Goal: Book appointment/travel/reservation

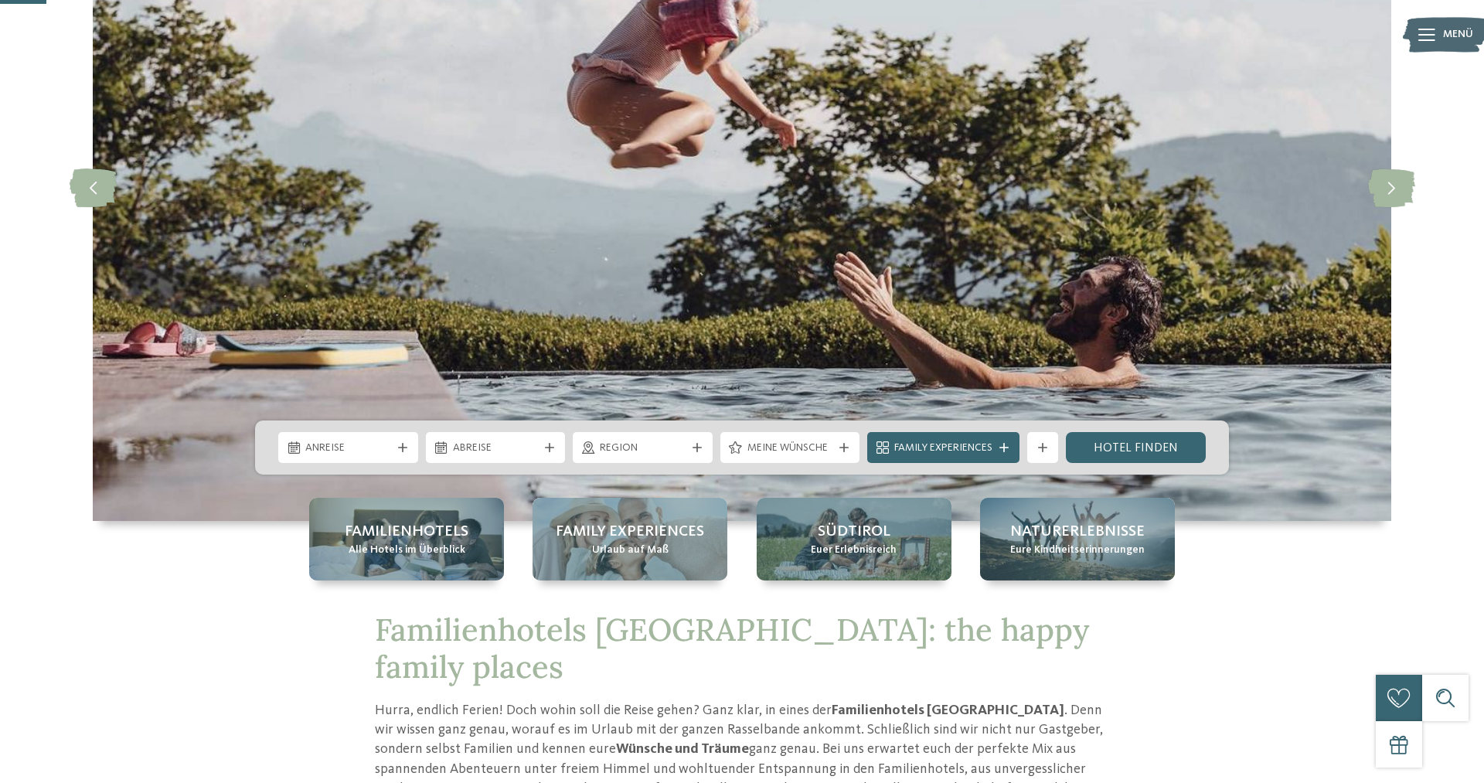
scroll to position [224, 0]
click at [695, 454] on div "Region" at bounding box center [643, 446] width 140 height 31
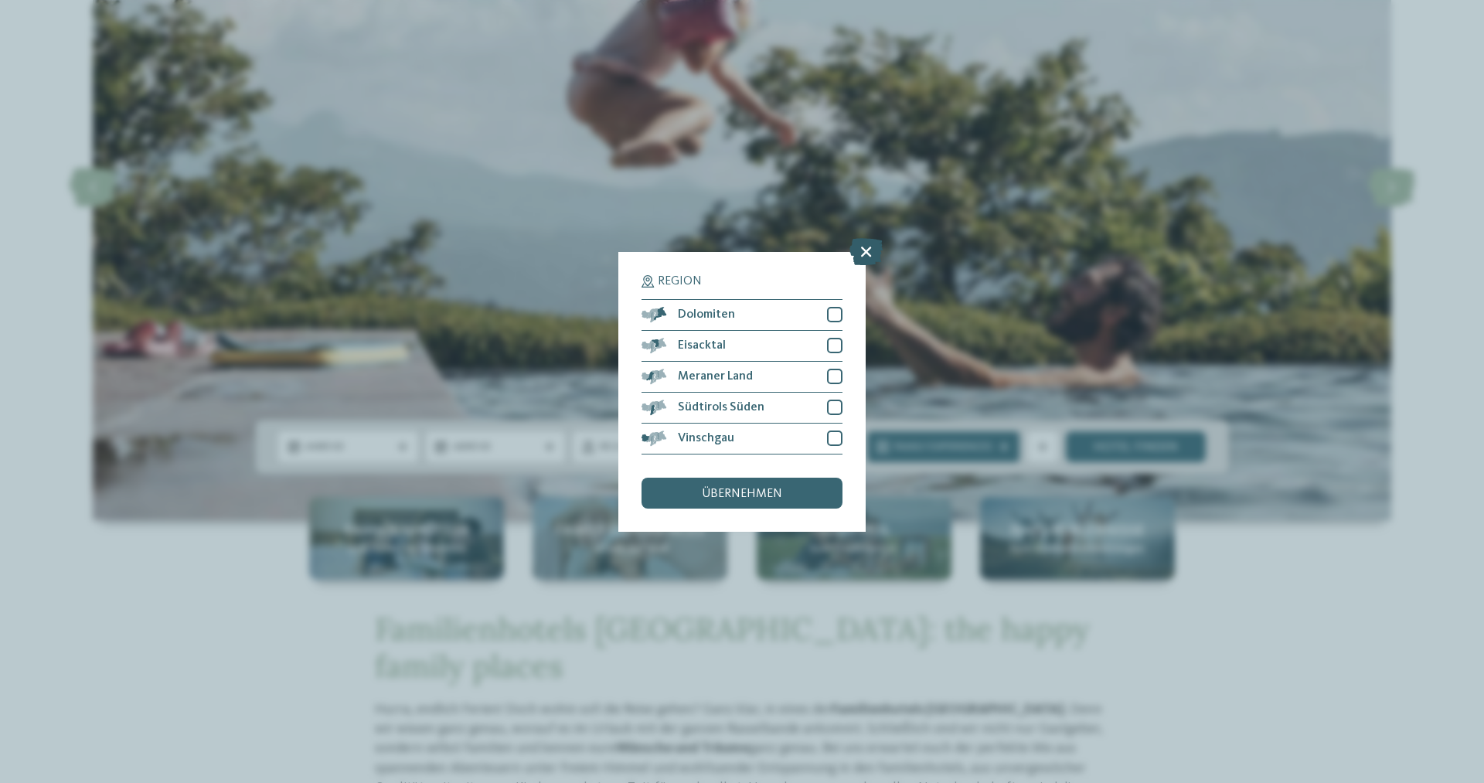
click at [871, 248] on icon at bounding box center [866, 250] width 33 height 27
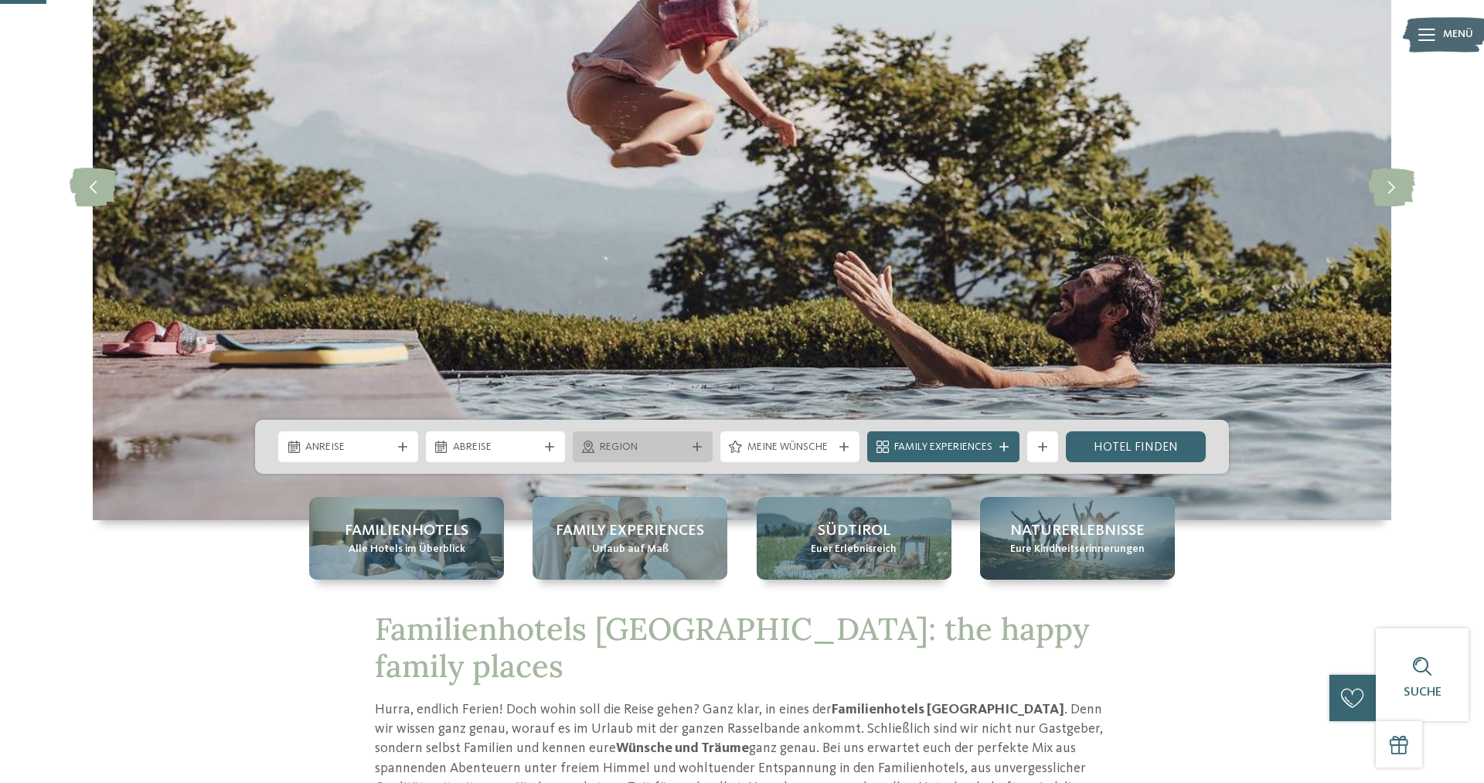
click at [693, 441] on div "Region" at bounding box center [643, 446] width 140 height 31
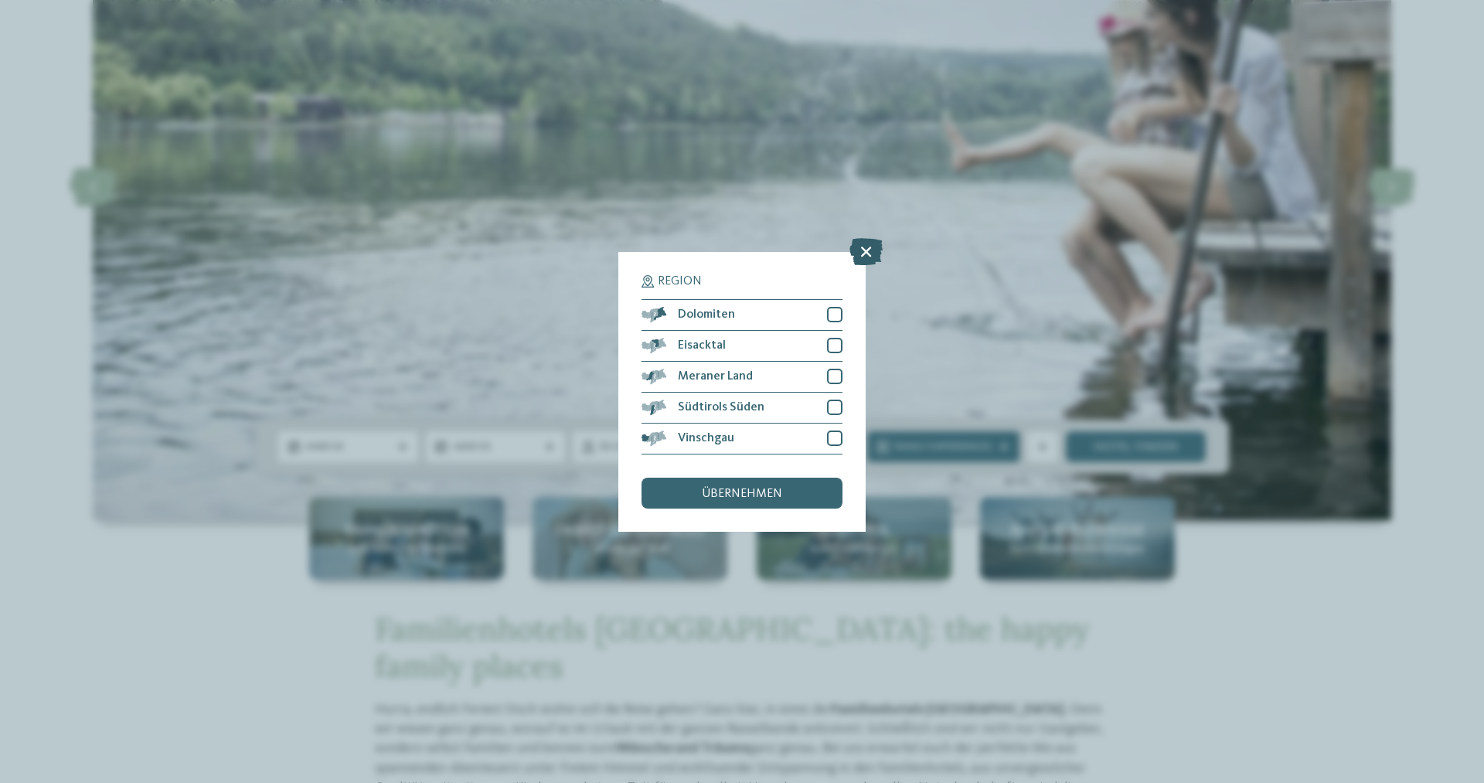
click at [873, 250] on icon at bounding box center [866, 250] width 33 height 27
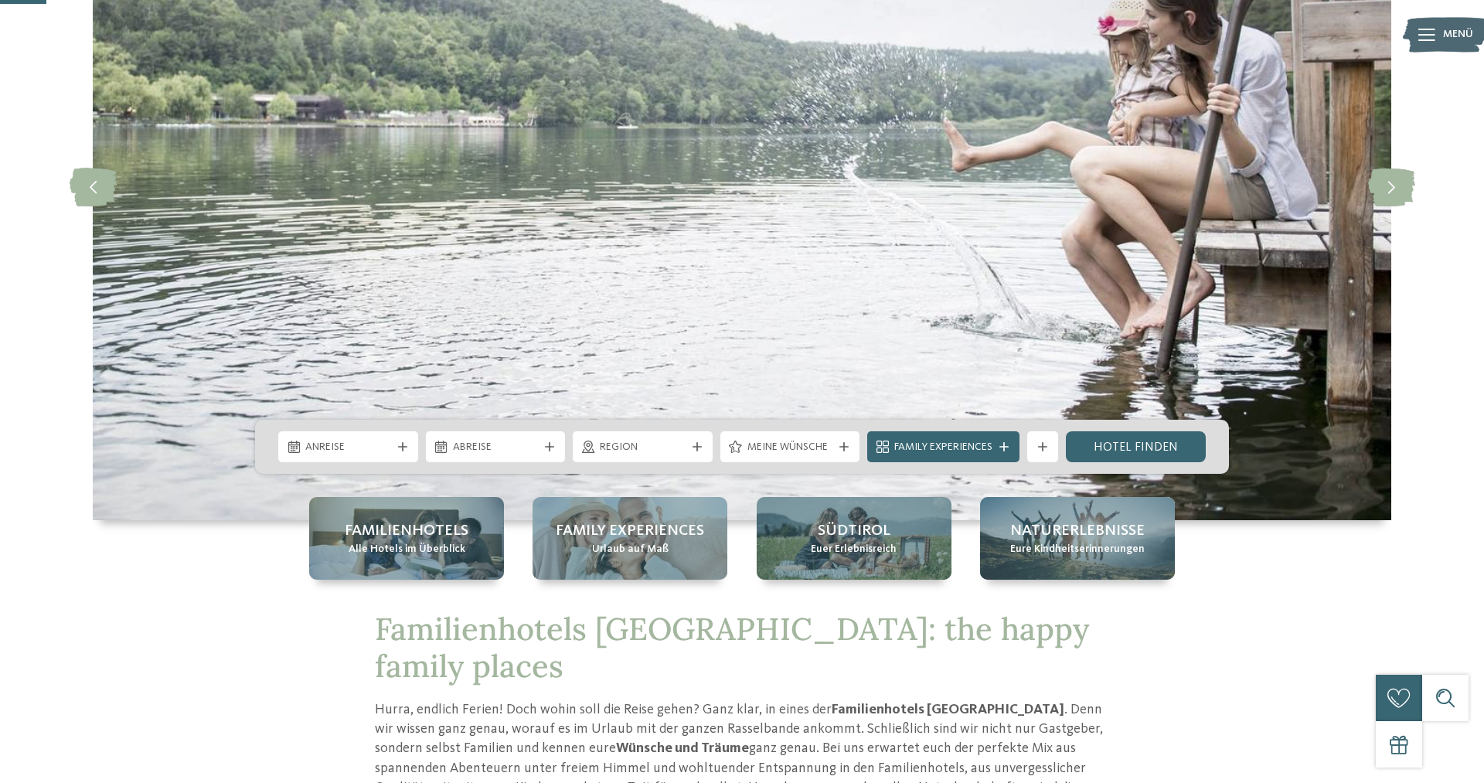
click at [761, 465] on div "Anreise Abreise" at bounding box center [742, 447] width 974 height 54
click at [788, 452] on span "Meine Wünsche" at bounding box center [791, 447] width 86 height 15
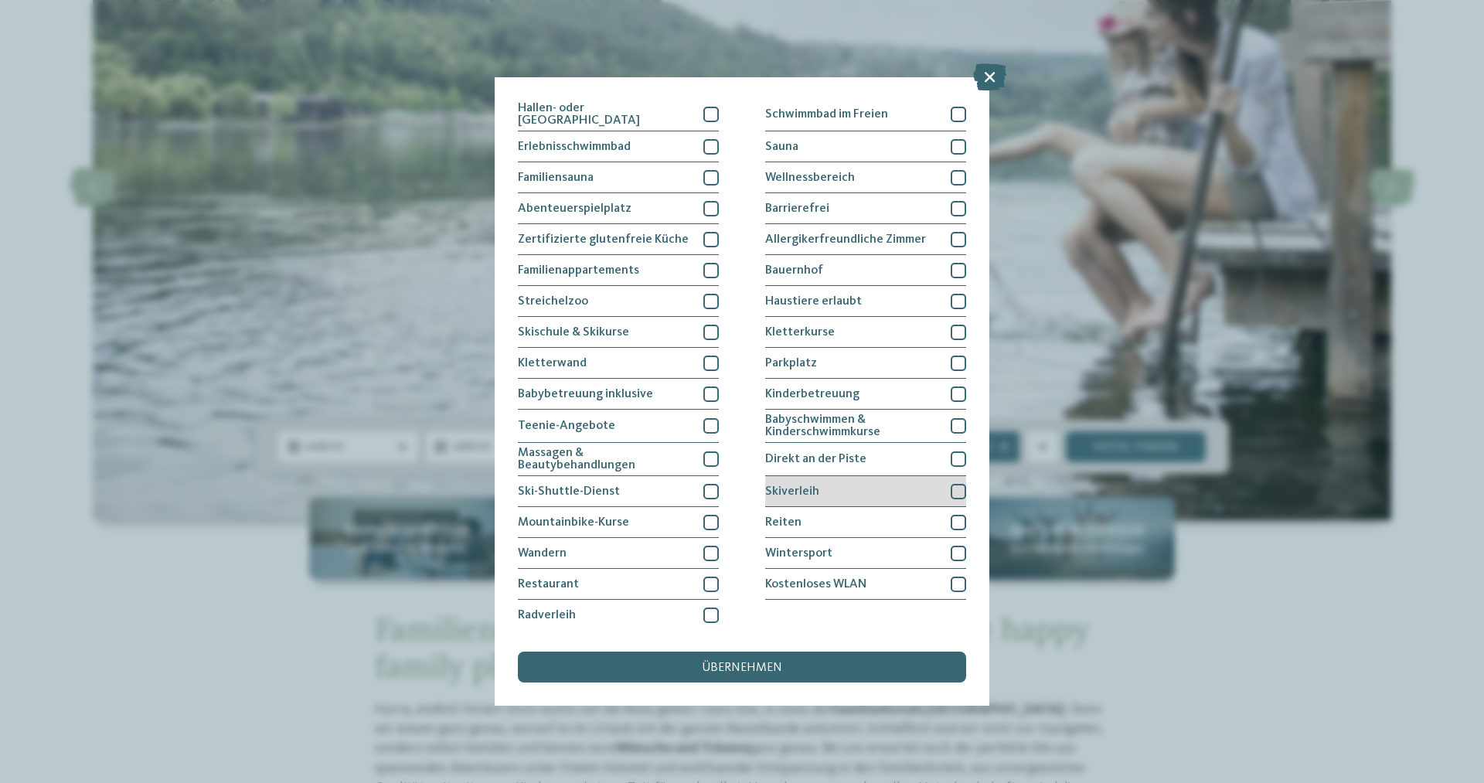
scroll to position [0, 0]
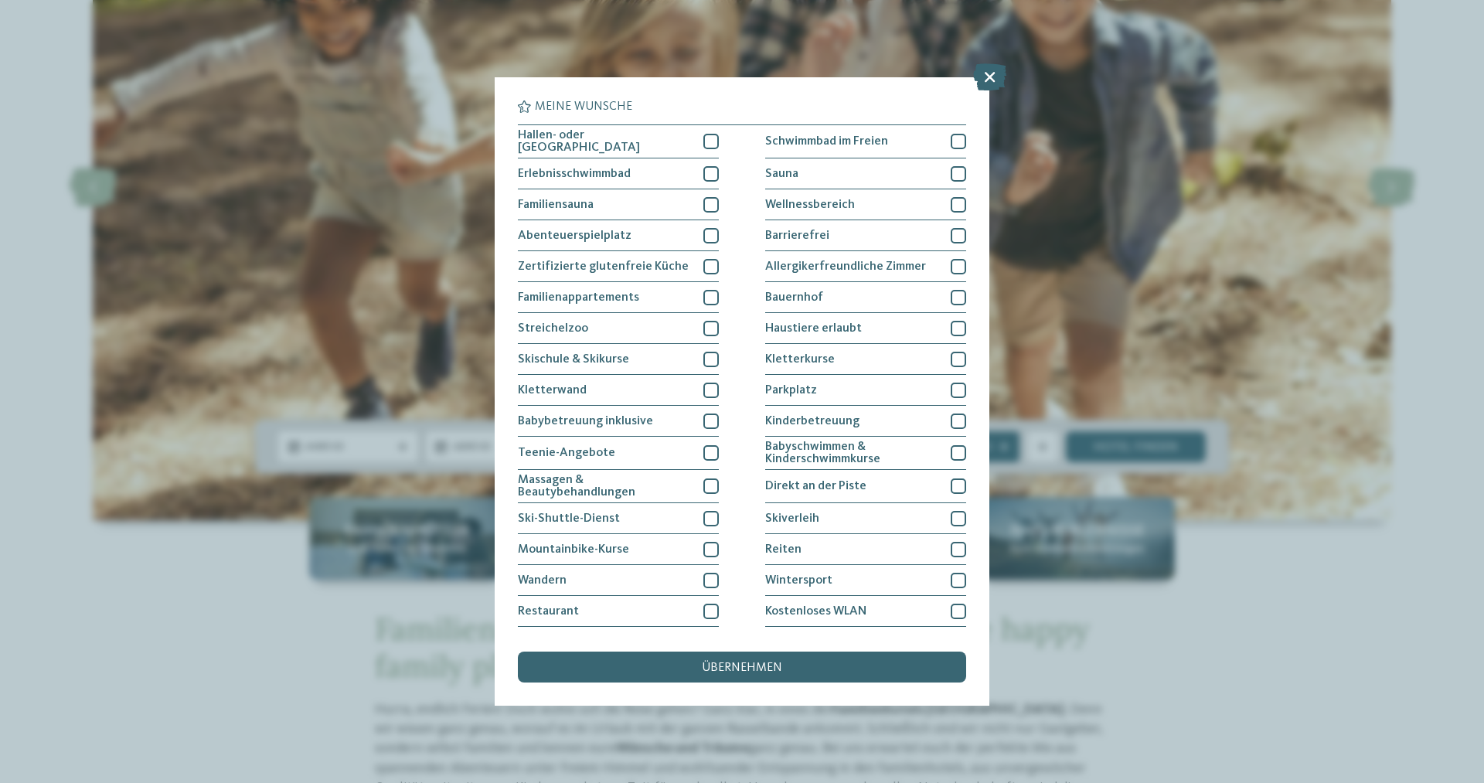
click at [1065, 244] on div "Meine Wünsche [GEOGRAPHIC_DATA] Schwimmbad im Freien" at bounding box center [742, 391] width 1484 height 783
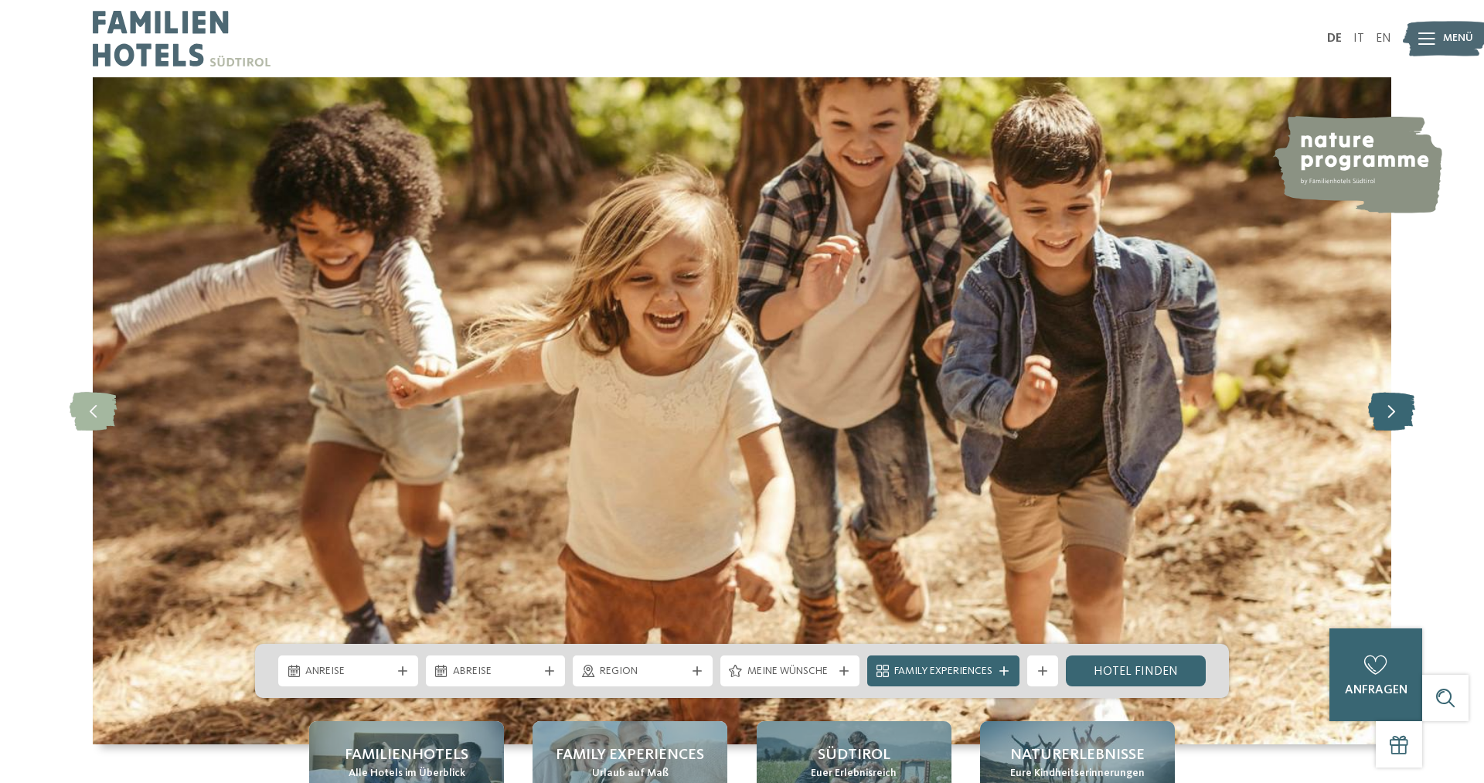
click at [1384, 411] on icon at bounding box center [1391, 411] width 47 height 39
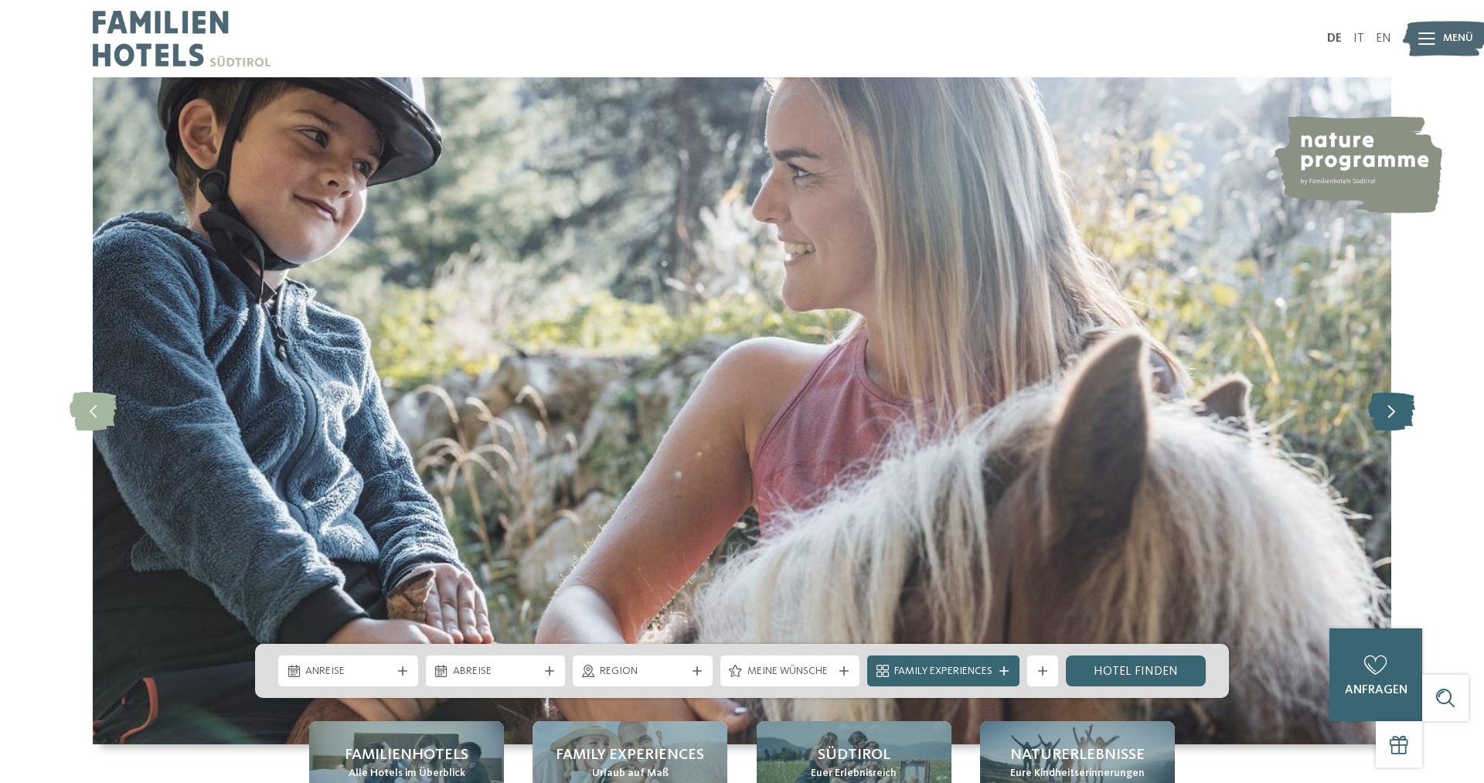
click at [1384, 411] on icon at bounding box center [1391, 411] width 47 height 39
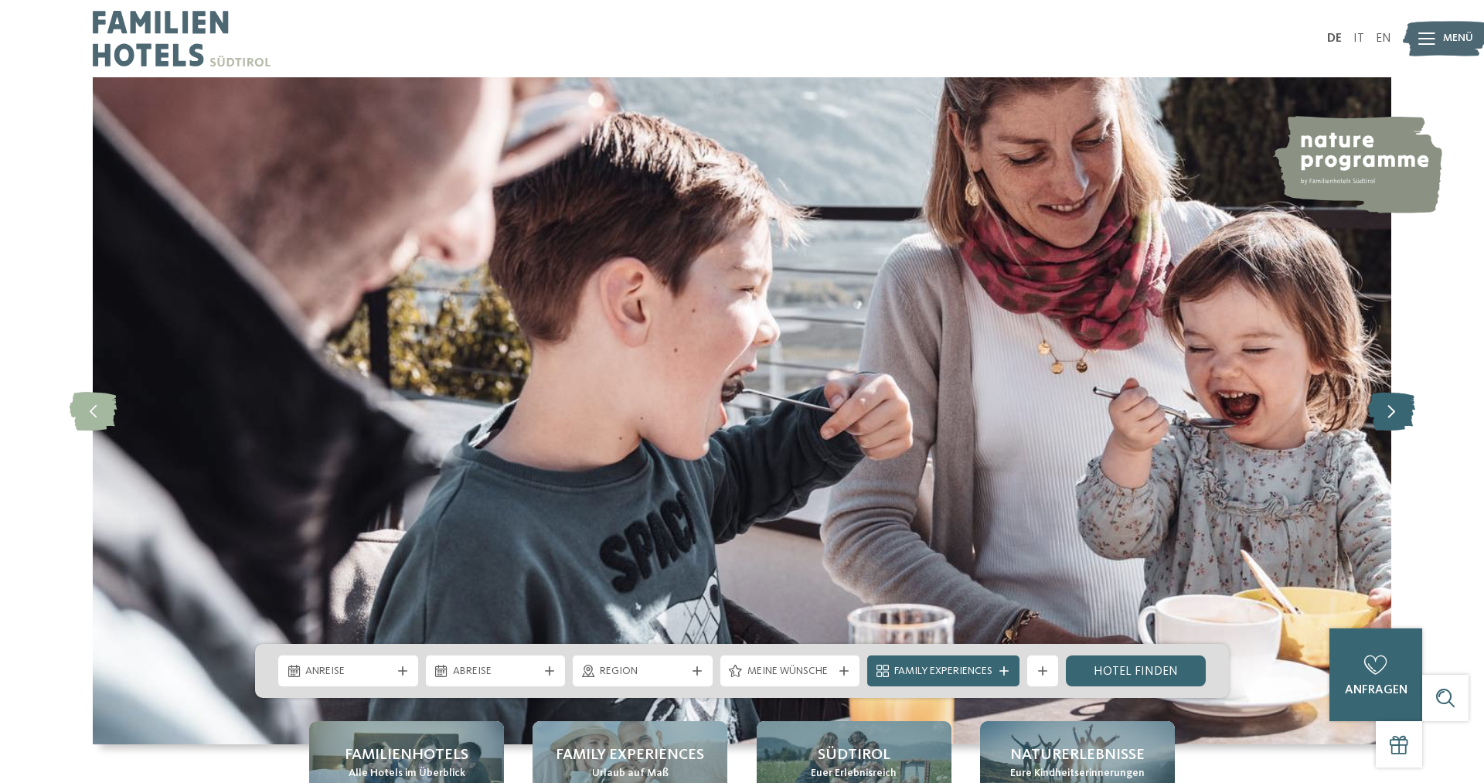
click at [1384, 411] on icon at bounding box center [1391, 411] width 47 height 39
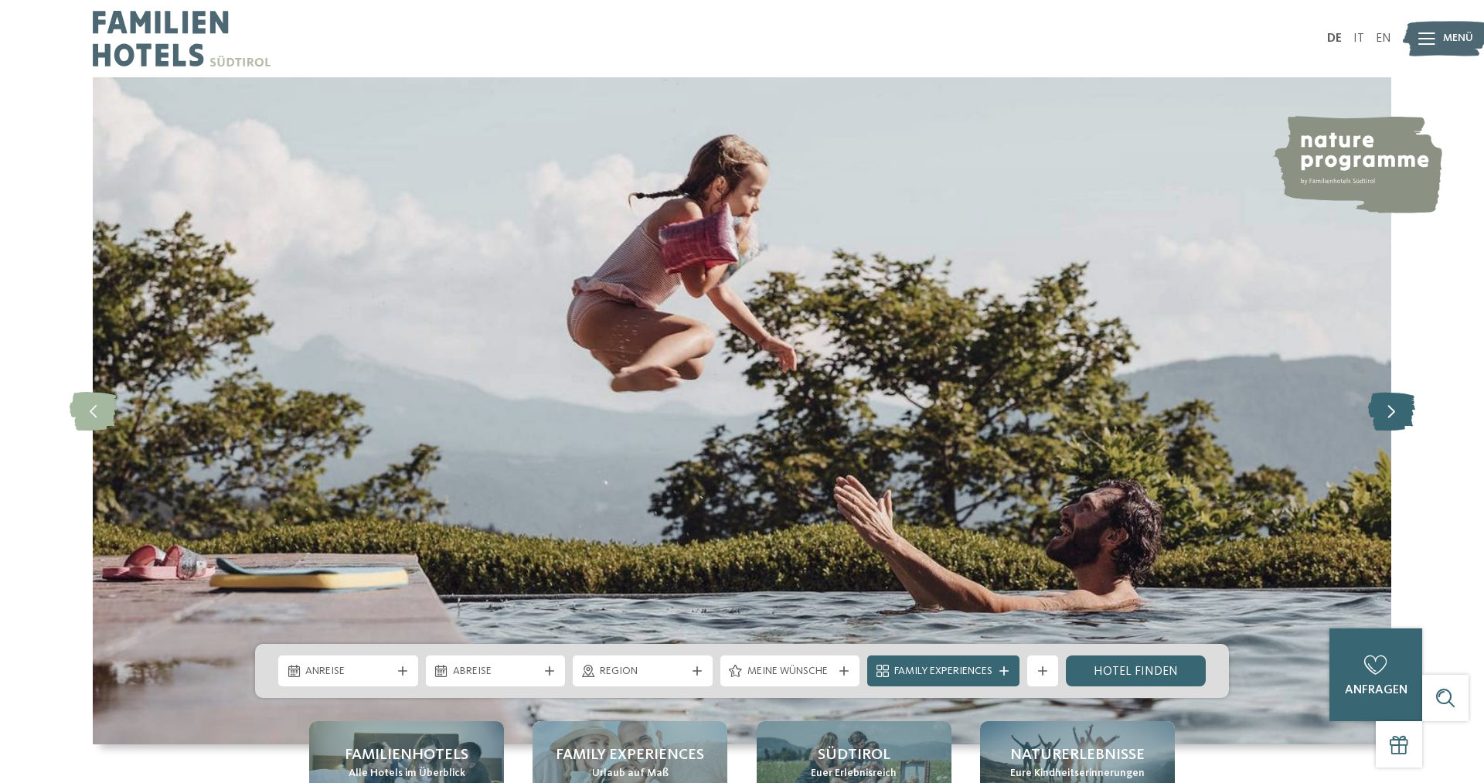
click at [1384, 411] on icon at bounding box center [1391, 411] width 47 height 39
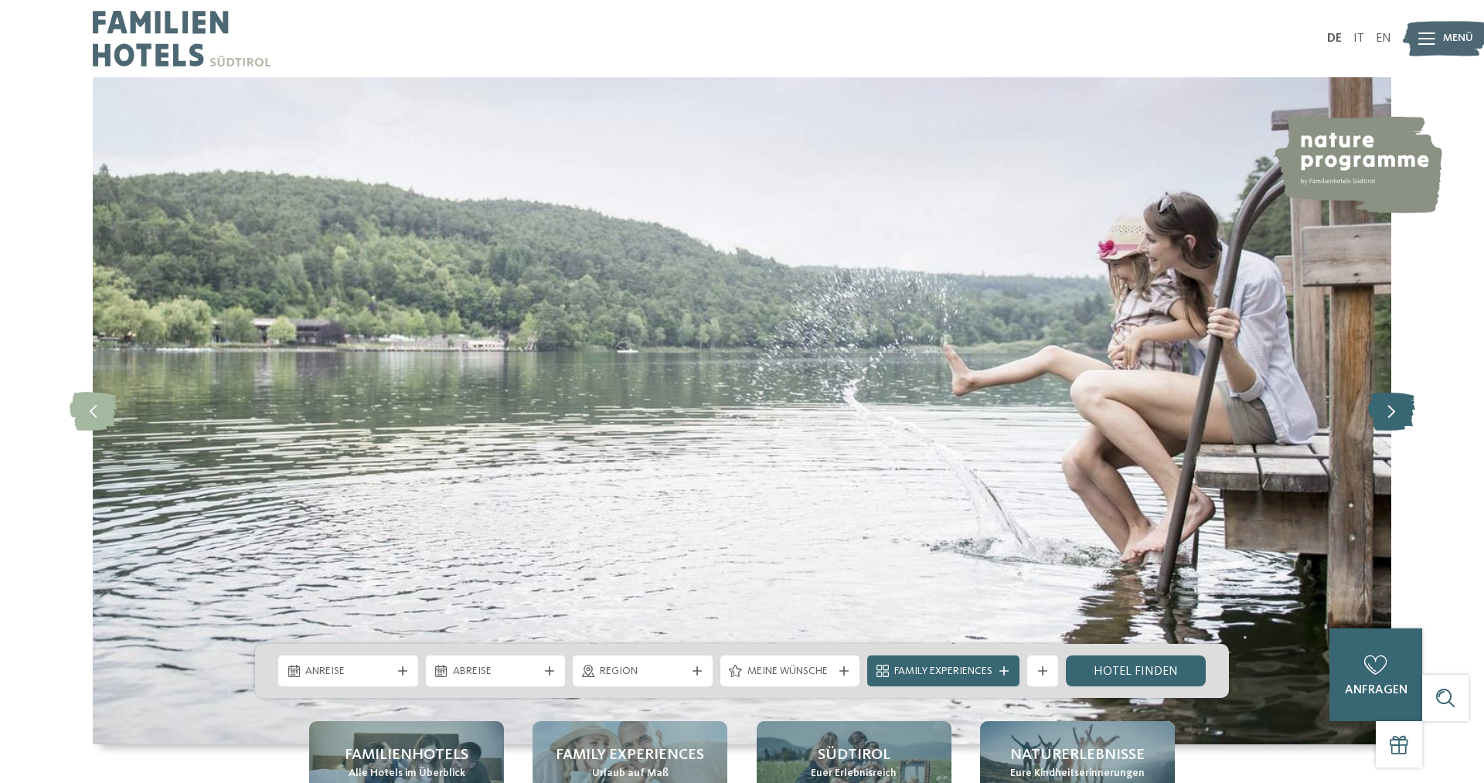
click at [1384, 411] on icon at bounding box center [1391, 411] width 47 height 39
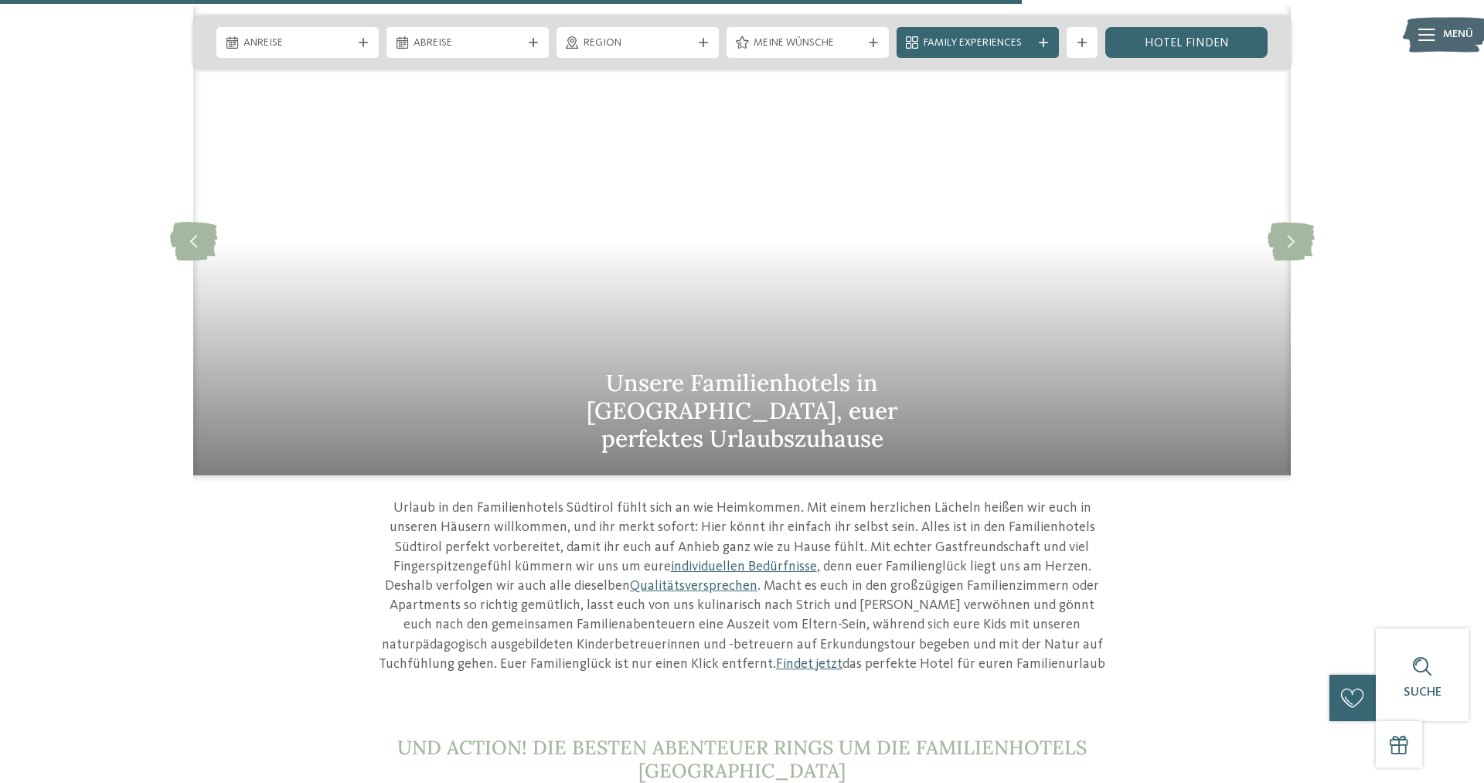
scroll to position [4935, 0]
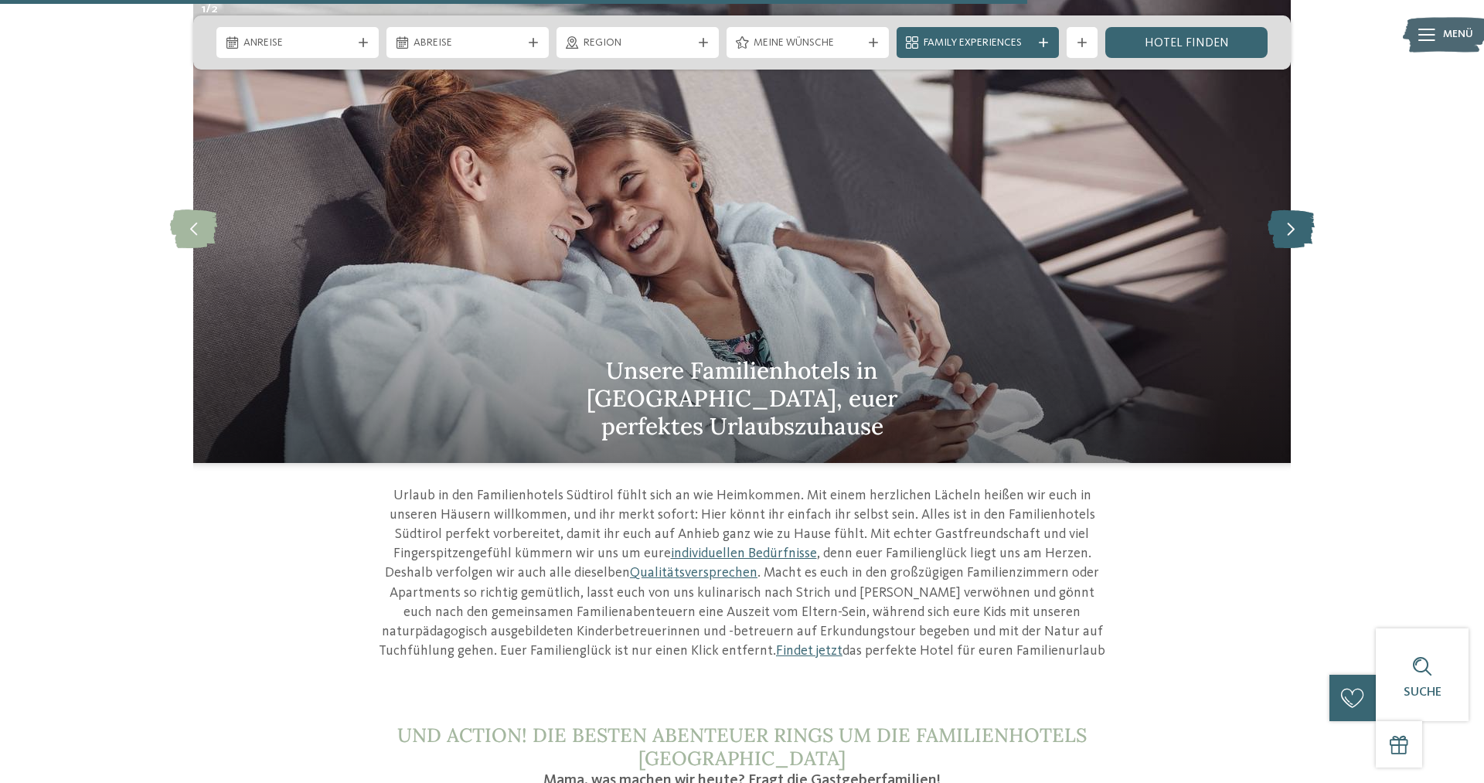
click at [1307, 209] on icon at bounding box center [1291, 228] width 47 height 39
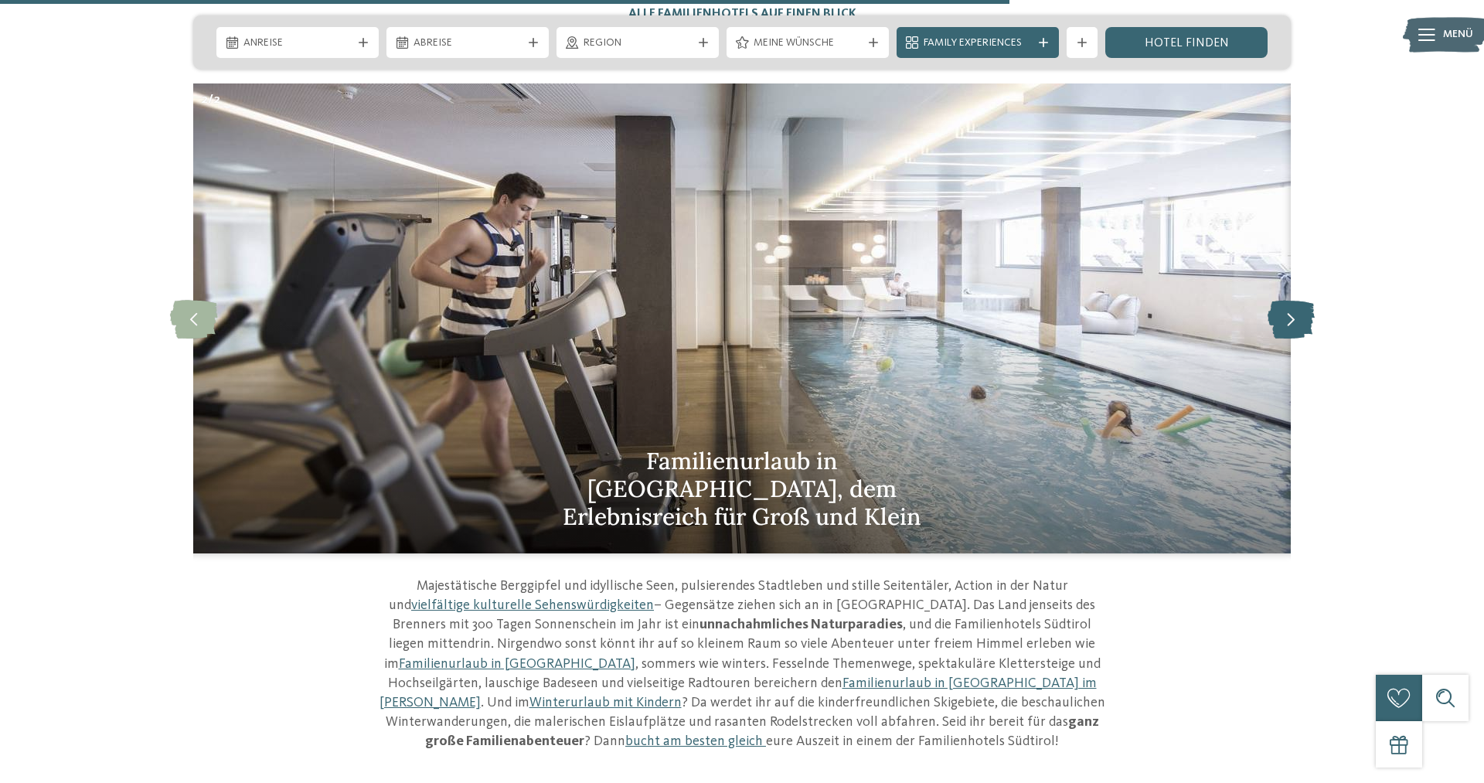
scroll to position [4831, 0]
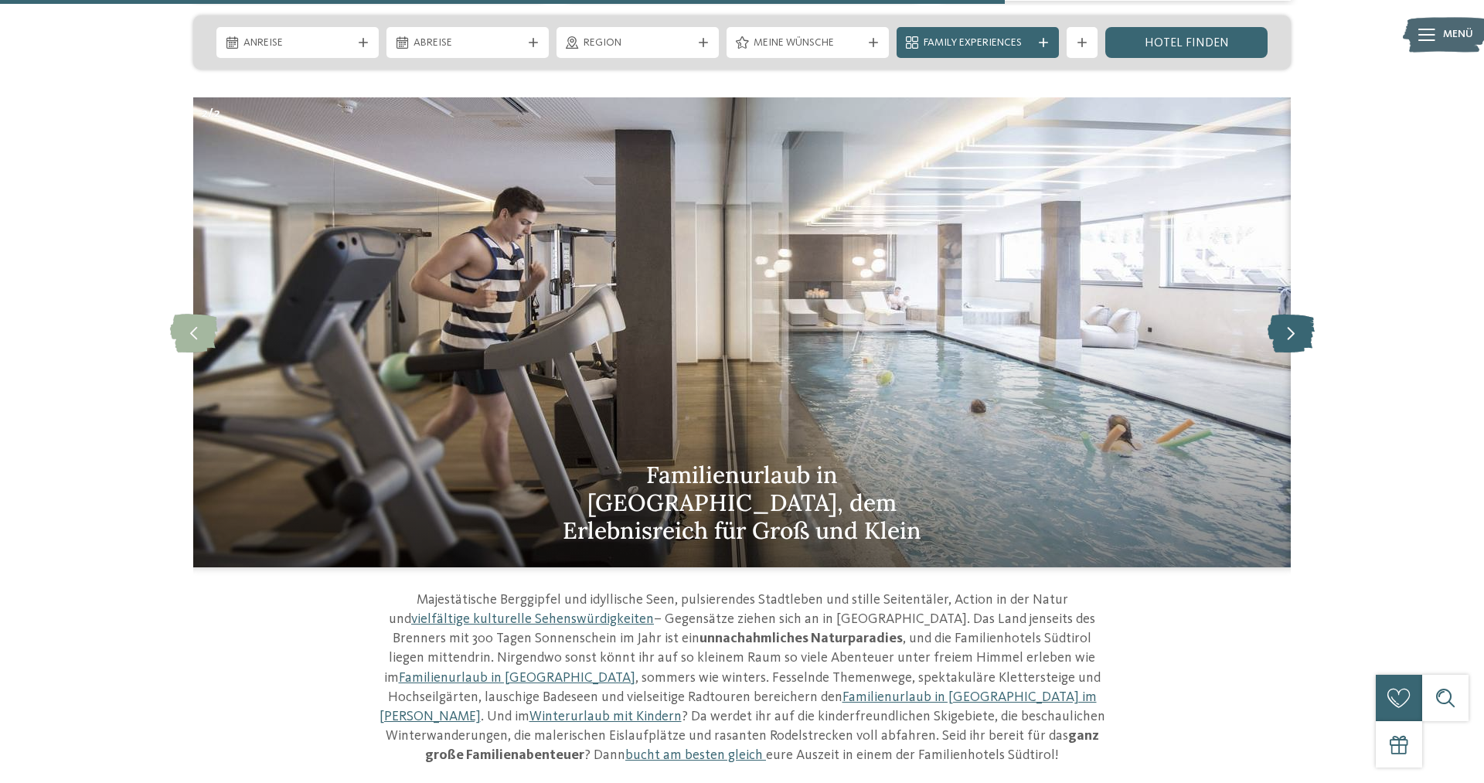
click at [1279, 313] on icon at bounding box center [1291, 332] width 47 height 39
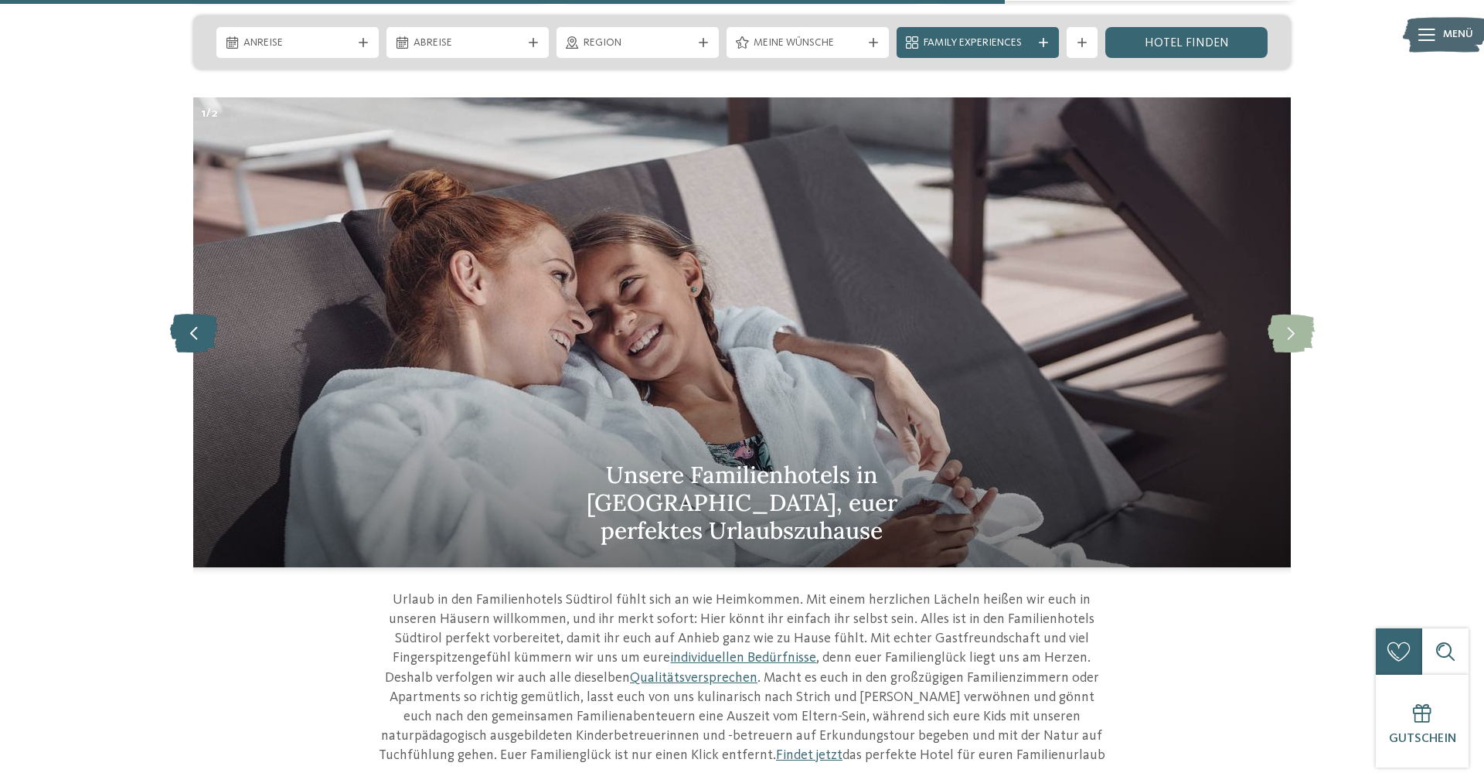
click at [209, 313] on icon at bounding box center [193, 332] width 47 height 39
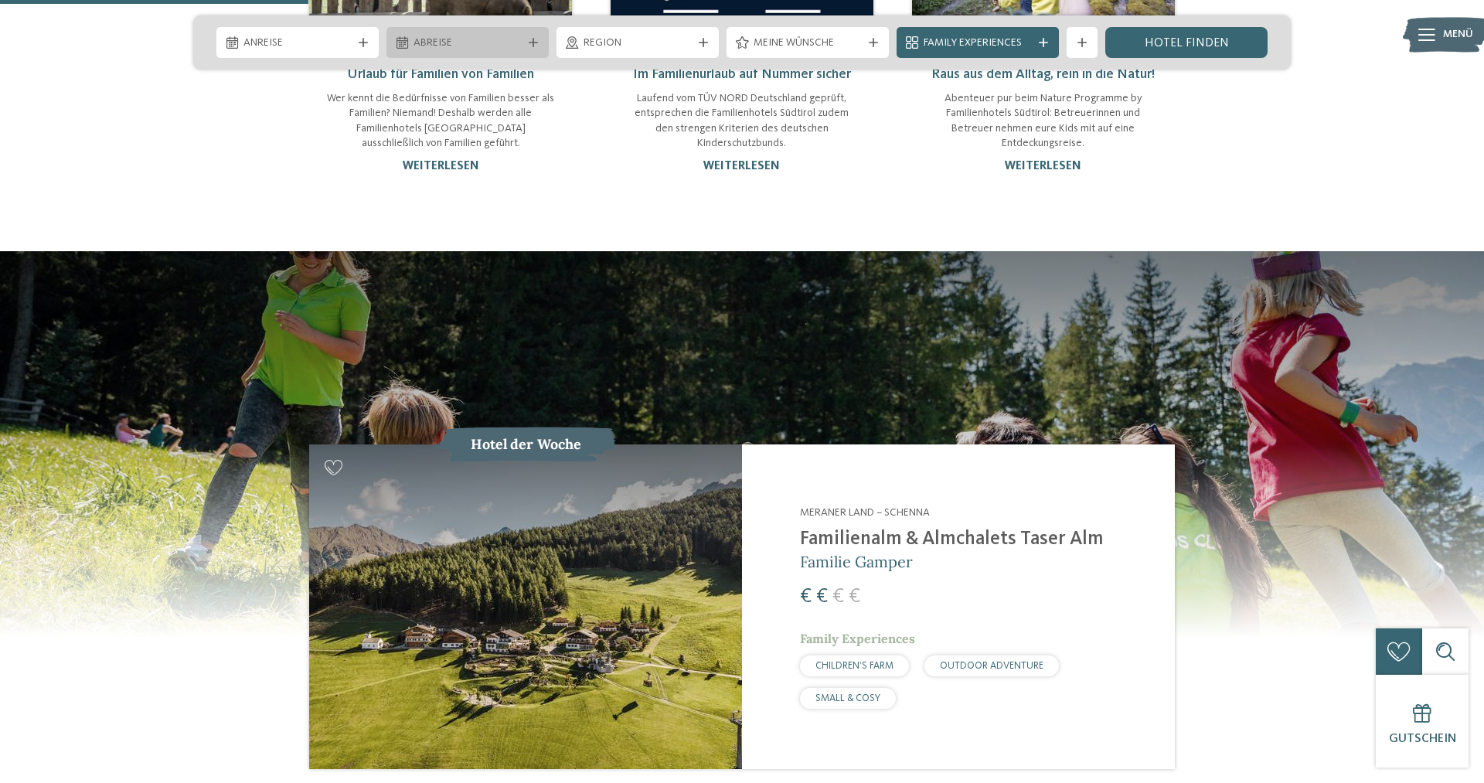
scroll to position [1413, 0]
